Goal: Navigation & Orientation: Find specific page/section

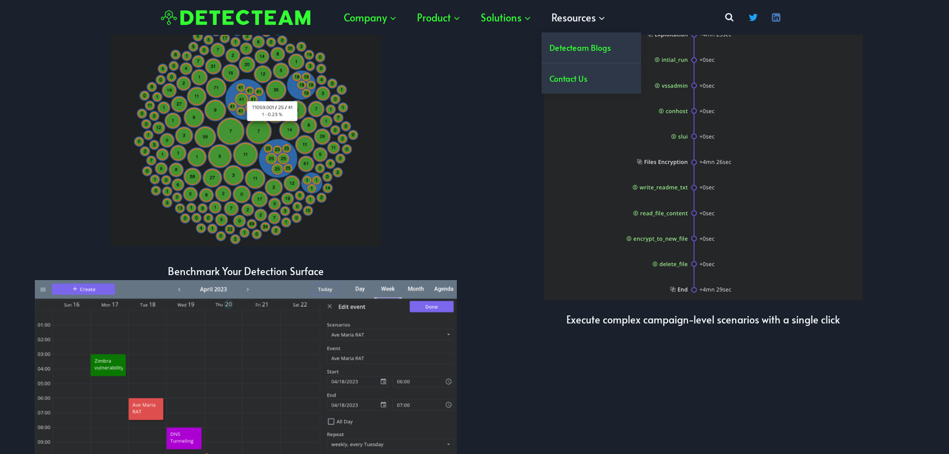
scroll to position [1993, 0]
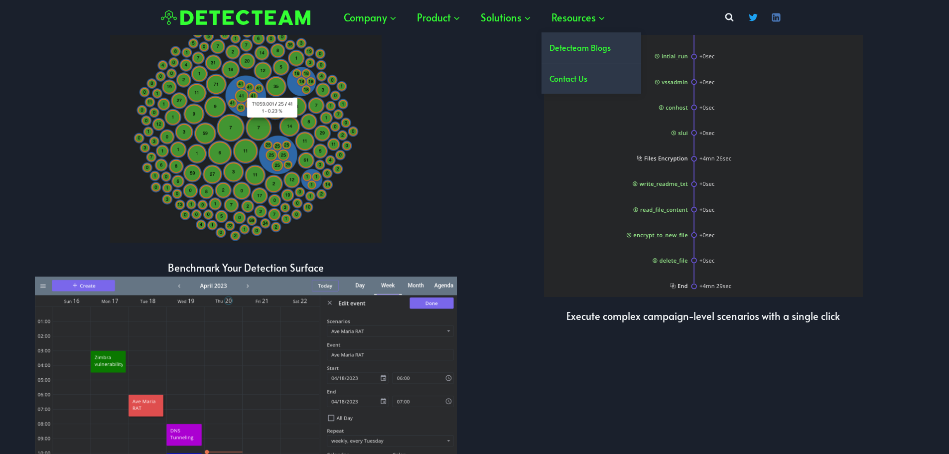
click at [570, 43] on link "Detecteam Blogs" at bounding box center [592, 47] width 100 height 30
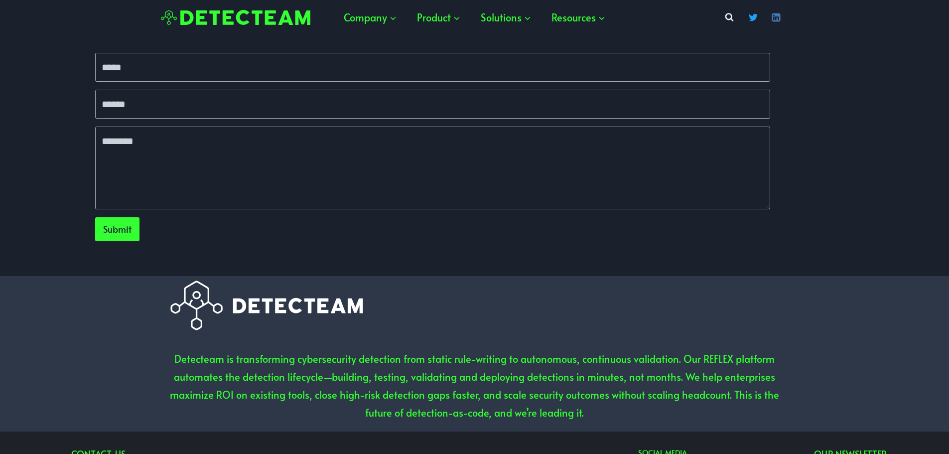
scroll to position [3057, 0]
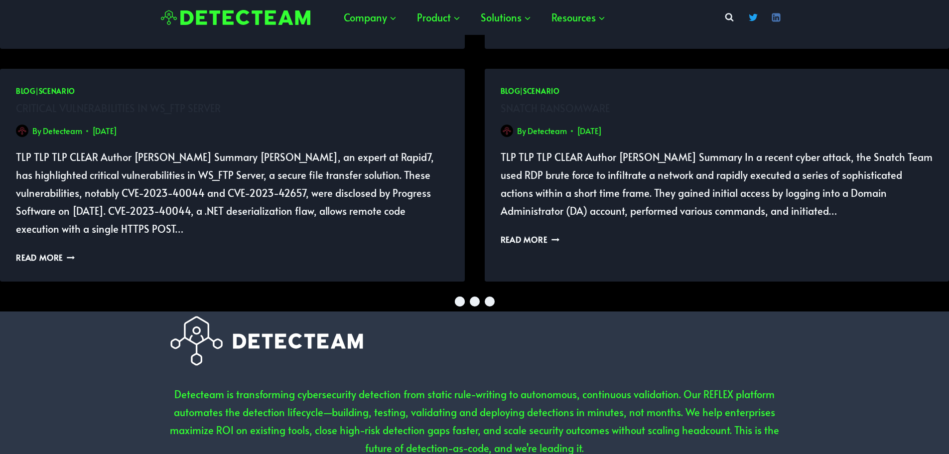
scroll to position [1113, 0]
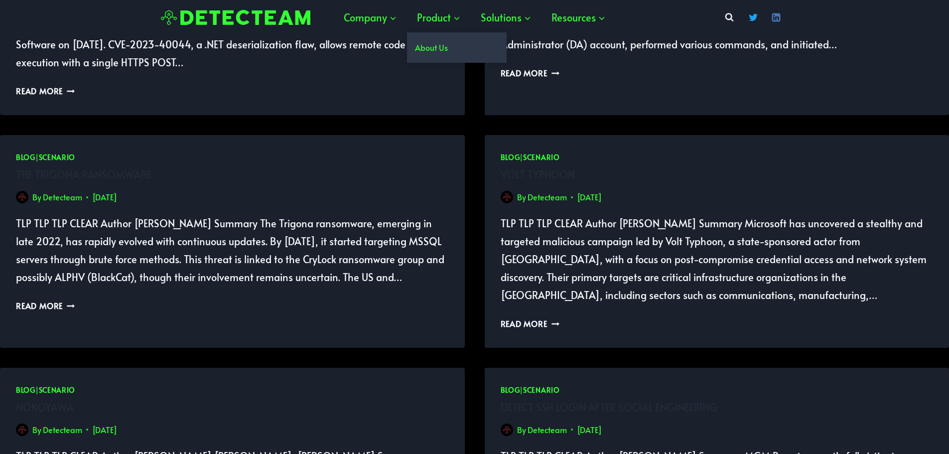
click at [443, 49] on link "About Us" at bounding box center [457, 47] width 100 height 30
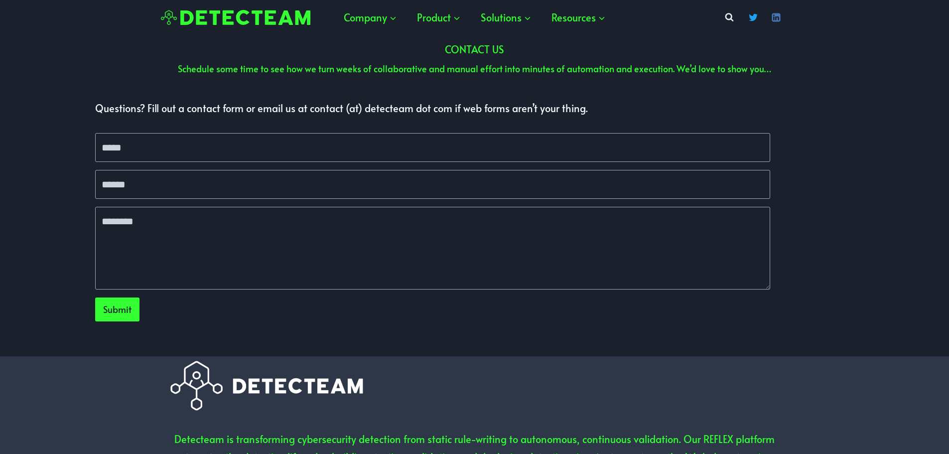
scroll to position [3057, 0]
